Goal: Task Accomplishment & Management: Manage account settings

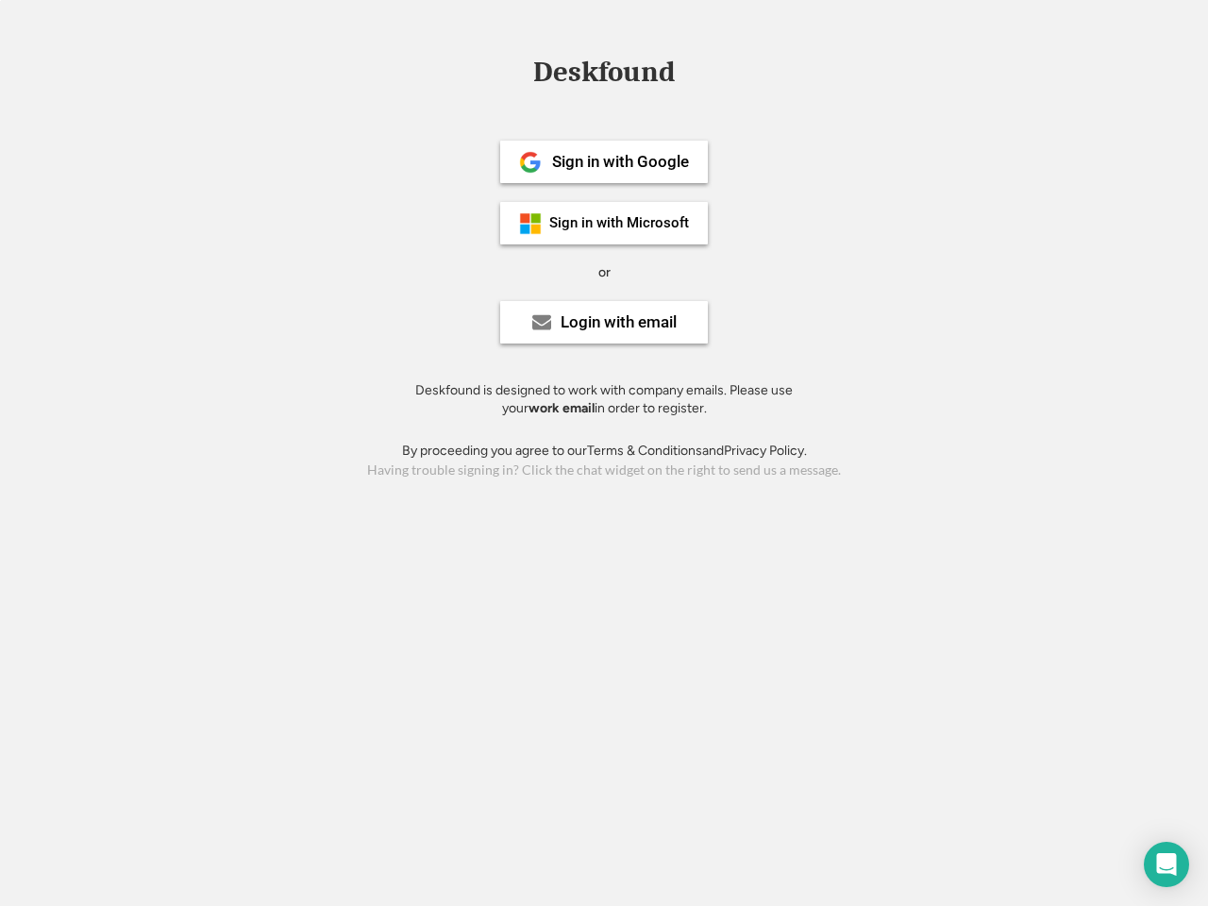
click at [604, 270] on div "or" at bounding box center [604, 272] width 12 height 19
click at [604, 75] on div "Deskfound" at bounding box center [604, 72] width 160 height 29
click at [516, 71] on div "Deskfound" at bounding box center [604, 76] width 1208 height 36
click at [604, 75] on div "Deskfound" at bounding box center [604, 72] width 160 height 29
click at [604, 272] on div "or" at bounding box center [604, 272] width 12 height 19
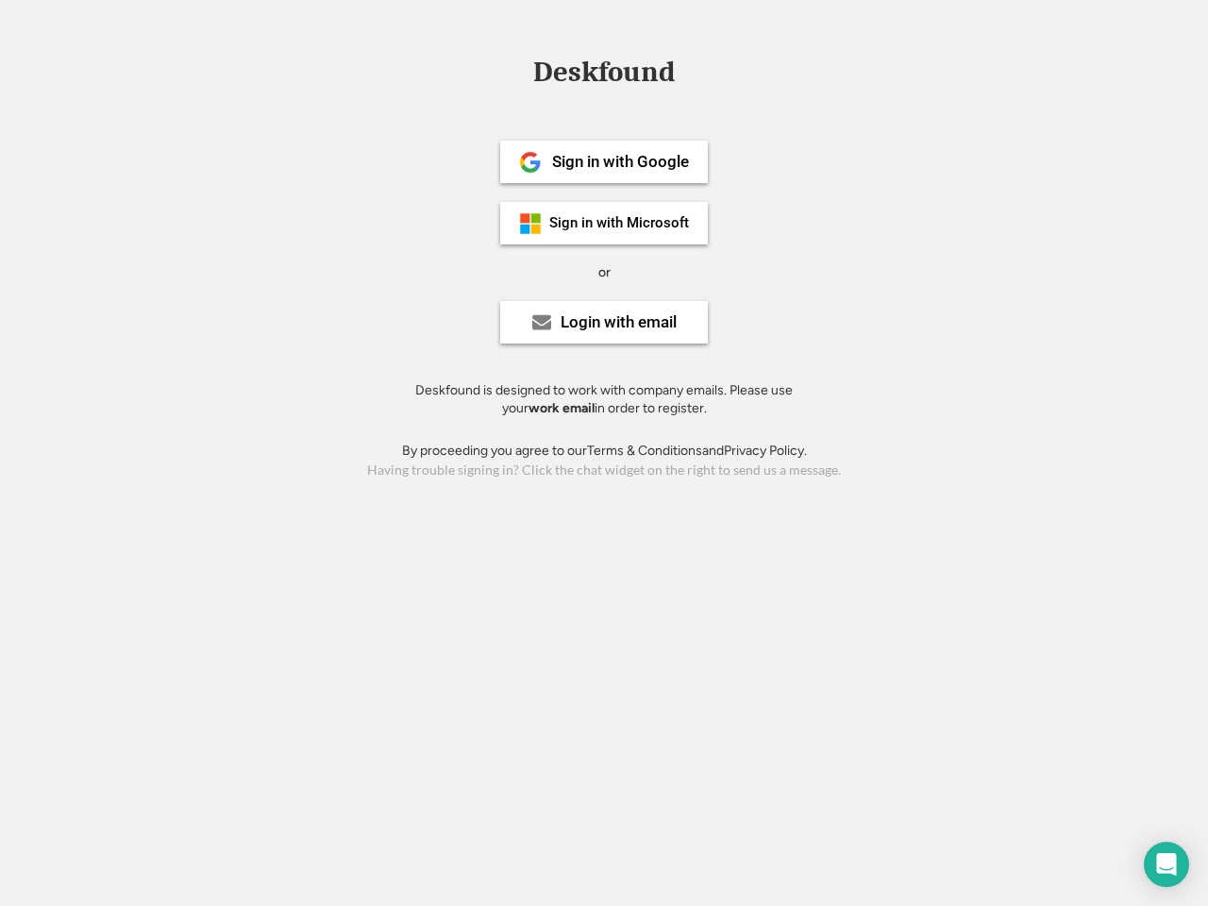
click at [604, 161] on div "Sign in with Google" at bounding box center [620, 162] width 137 height 16
click at [620, 161] on div "Sign in with Google" at bounding box center [620, 162] width 137 height 16
click at [530, 162] on img at bounding box center [530, 162] width 23 height 23
click at [604, 223] on div "Sign in with Microsoft" at bounding box center [619, 223] width 140 height 14
click at [620, 223] on div "Sign in with Microsoft" at bounding box center [619, 223] width 140 height 14
